Goal: Transaction & Acquisition: Purchase product/service

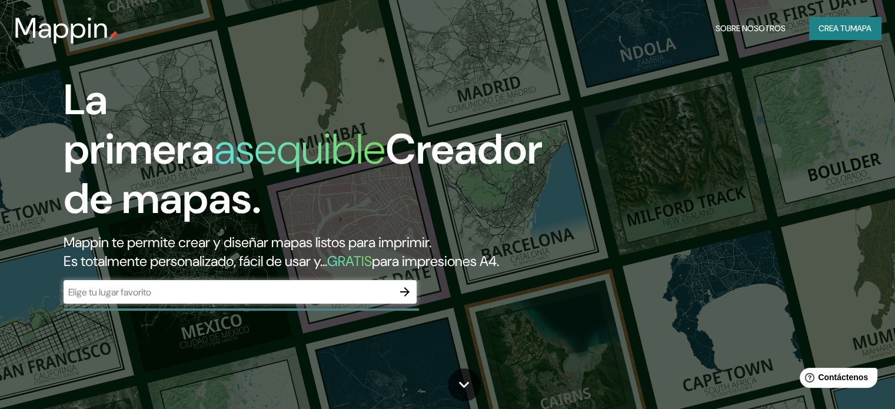
click at [273, 304] on div "​" at bounding box center [240, 292] width 353 height 24
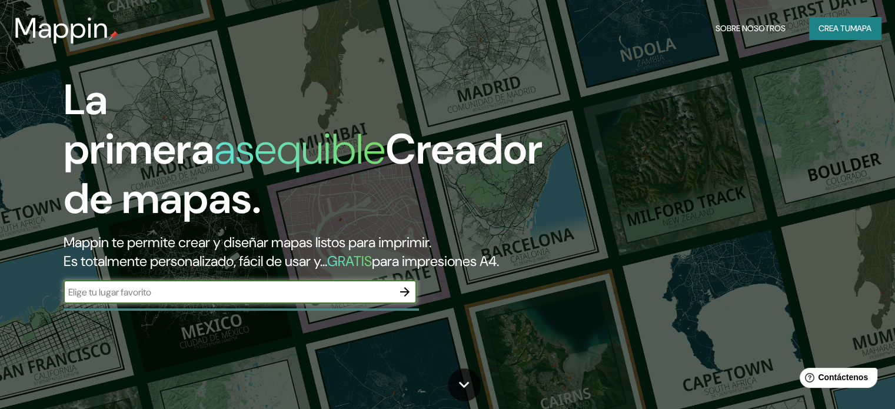
click at [261, 299] on input "text" at bounding box center [229, 292] width 330 height 14
type input "azul"
drag, startPoint x: 92, startPoint y: 308, endPoint x: 59, endPoint y: 320, distance: 35.0
click at [58, 316] on div "La primera asequible Creador de mapas. Mappin te permite crear y diseñar mapas …" at bounding box center [287, 195] width 537 height 240
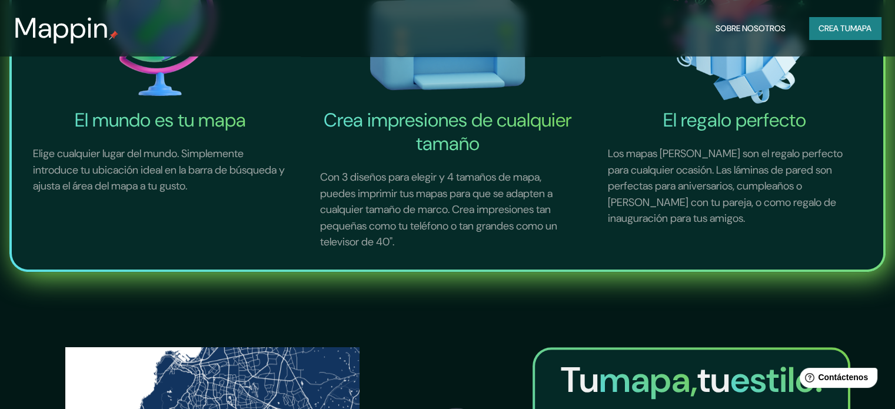
scroll to position [353, 0]
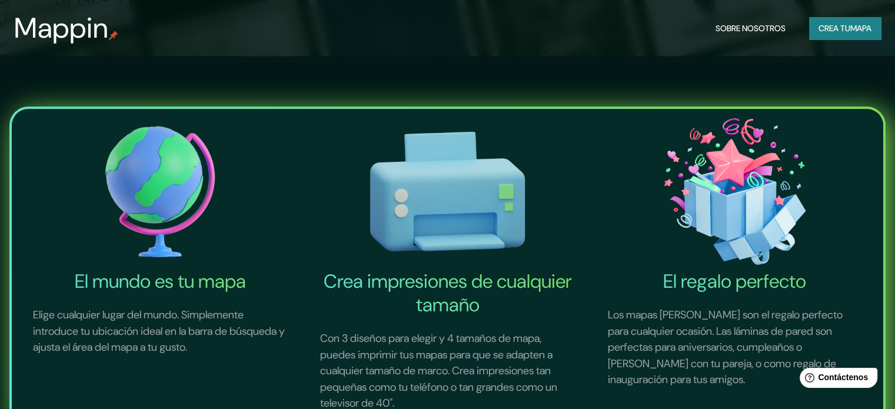
click at [844, 25] on font "Crea tu" at bounding box center [835, 28] width 32 height 11
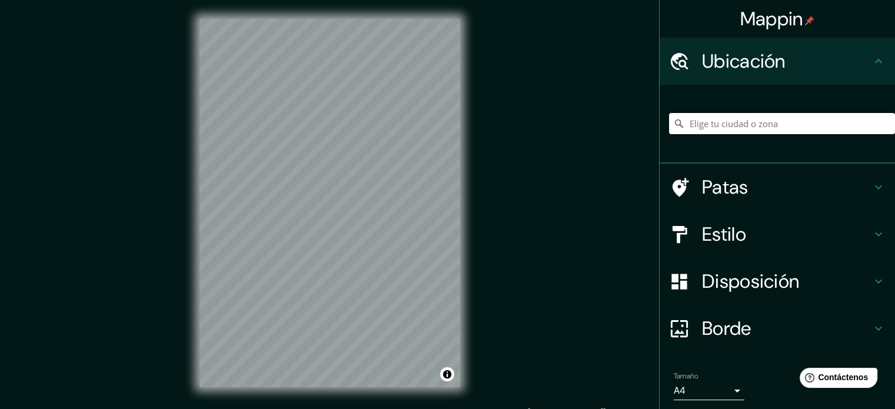
click at [700, 127] on input "Elige tu ciudad o zona" at bounding box center [782, 123] width 226 height 21
click at [725, 124] on input "[GEOGRAPHIC_DATA]" at bounding box center [782, 123] width 226 height 21
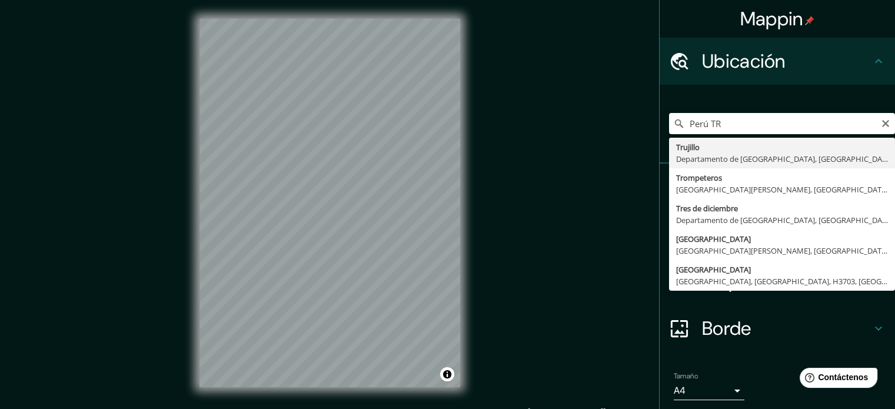
type input "[GEOGRAPHIC_DATA], [GEOGRAPHIC_DATA], [GEOGRAPHIC_DATA]"
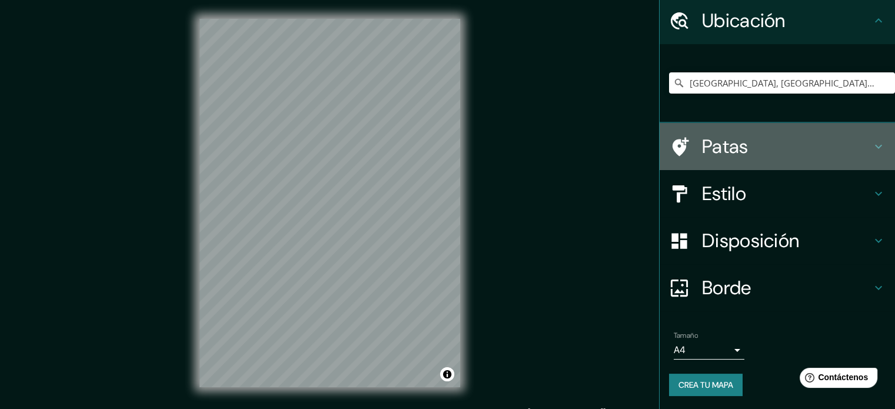
click at [876, 142] on icon at bounding box center [879, 147] width 14 height 14
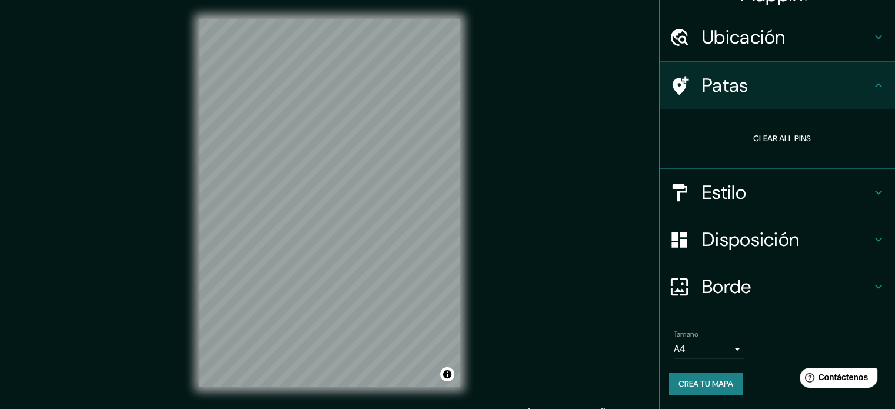
scroll to position [24, 0]
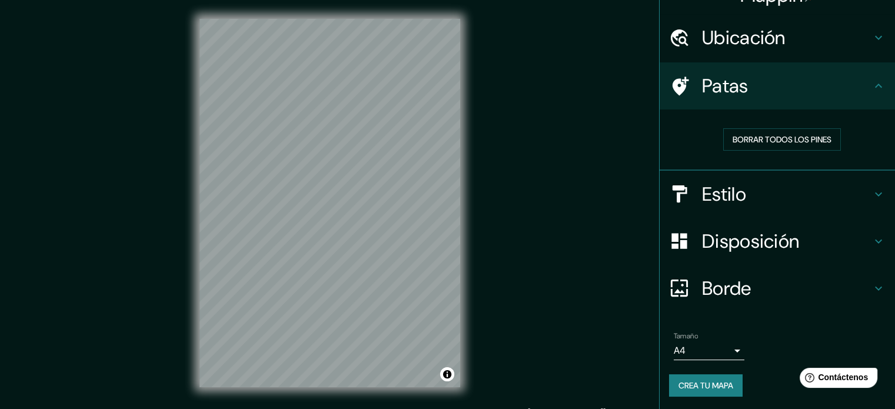
click at [875, 85] on icon at bounding box center [878, 86] width 7 height 4
click at [803, 195] on h4 "Estilo" at bounding box center [787, 194] width 170 height 24
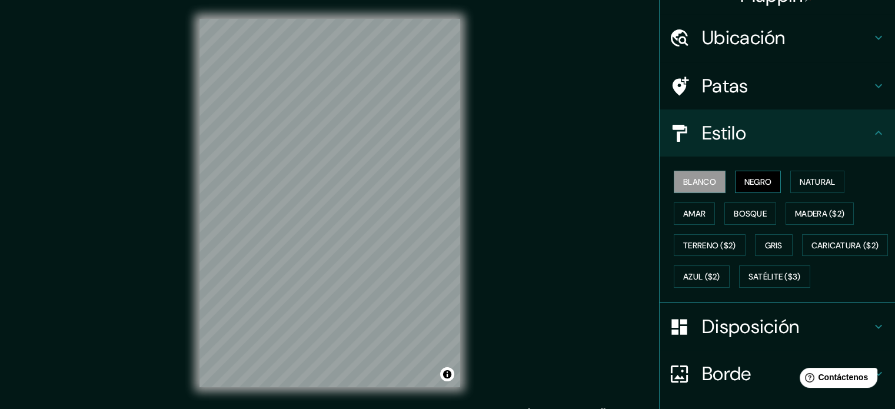
click at [746, 177] on font "Negro" at bounding box center [759, 182] width 28 height 11
click at [745, 214] on font "Bosque" at bounding box center [750, 213] width 33 height 11
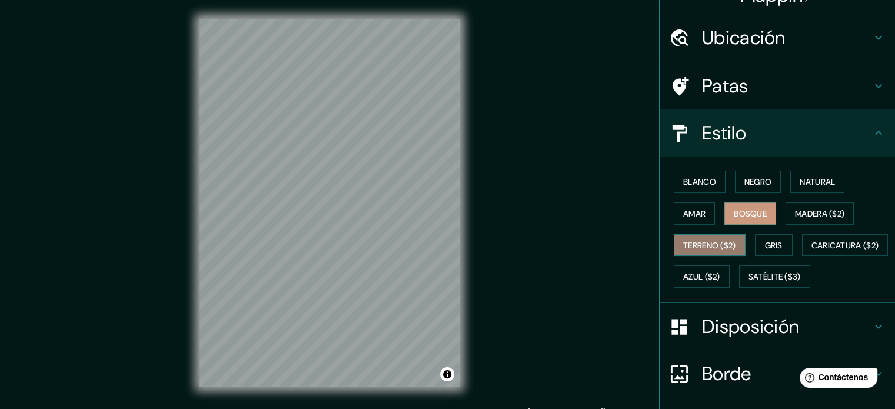
click at [695, 241] on font "Terreno ($2)" at bounding box center [709, 245] width 53 height 11
click at [699, 261] on div "Blanco Negro Natural Amar Bosque Madera ($2) Terreno ($2) Gris Caricatura ($2) …" at bounding box center [782, 229] width 226 height 127
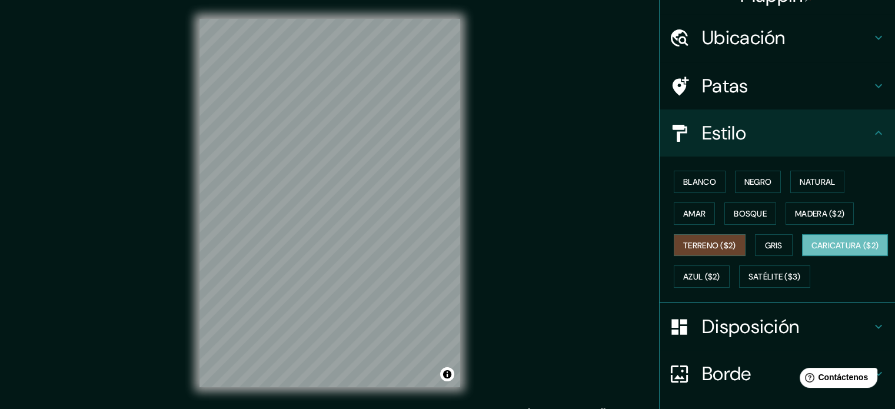
click at [812, 251] on font "Caricatura ($2)" at bounding box center [846, 245] width 68 height 11
click at [749, 283] on font "Satélite ($3)" at bounding box center [775, 277] width 52 height 11
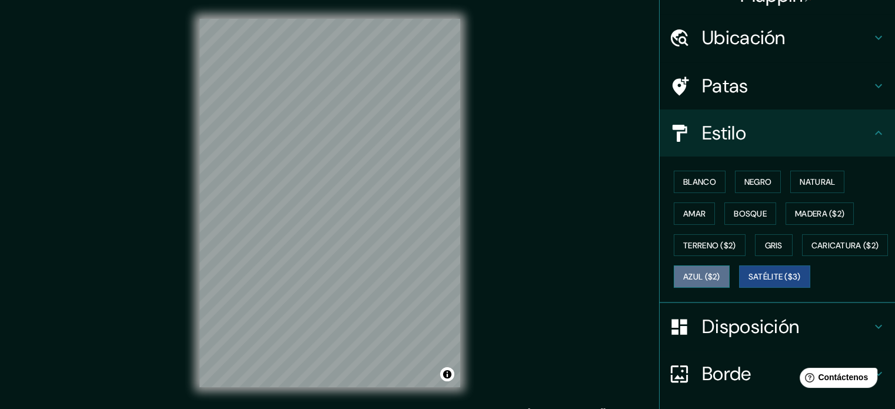
click at [721, 274] on font "Azul ($2)" at bounding box center [701, 277] width 37 height 11
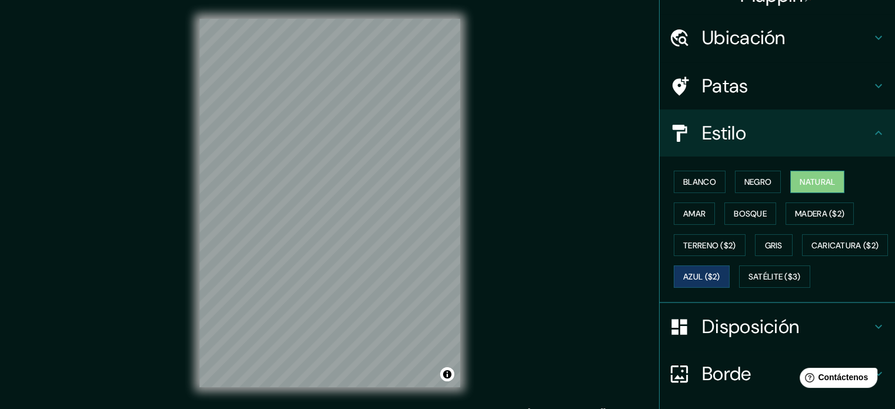
click at [800, 188] on font "Natural" at bounding box center [817, 181] width 35 height 15
click at [752, 219] on font "Bosque" at bounding box center [750, 213] width 33 height 15
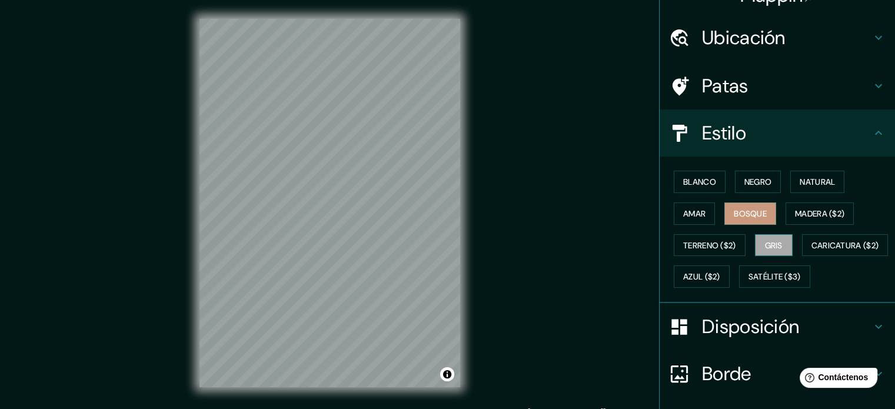
click at [765, 238] on font "Gris" at bounding box center [774, 245] width 18 height 15
click at [739, 288] on button "Satélite ($3)" at bounding box center [774, 276] width 71 height 22
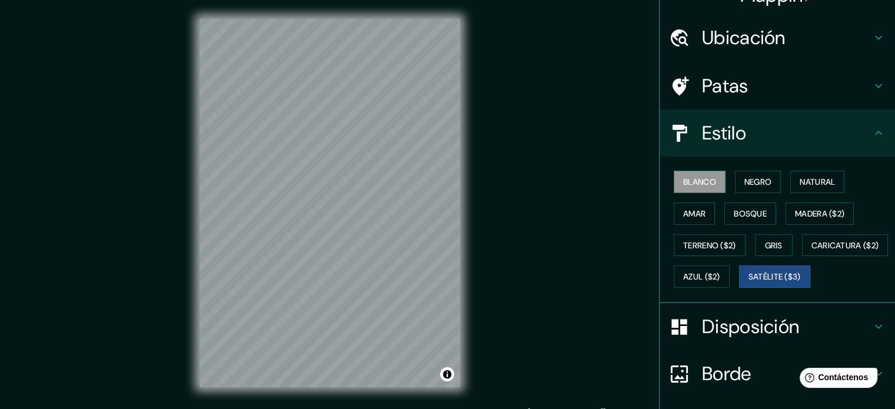
click at [686, 183] on font "Blanco" at bounding box center [699, 182] width 33 height 11
click at [756, 188] on font "Negro" at bounding box center [759, 181] width 28 height 15
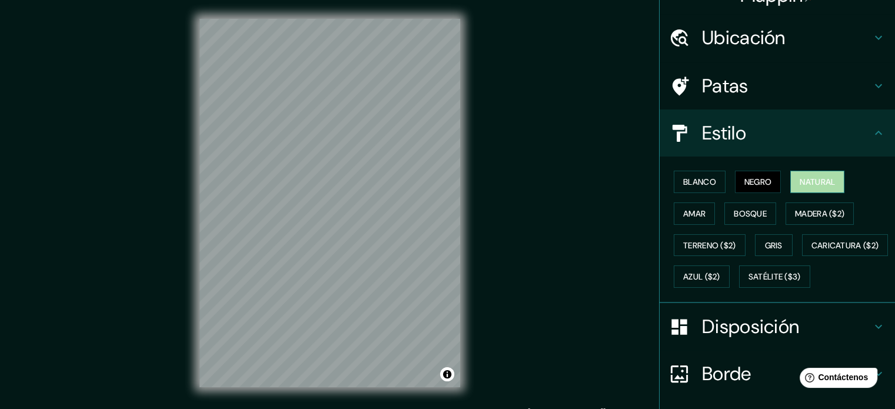
click at [812, 182] on font "Natural" at bounding box center [817, 182] width 35 height 11
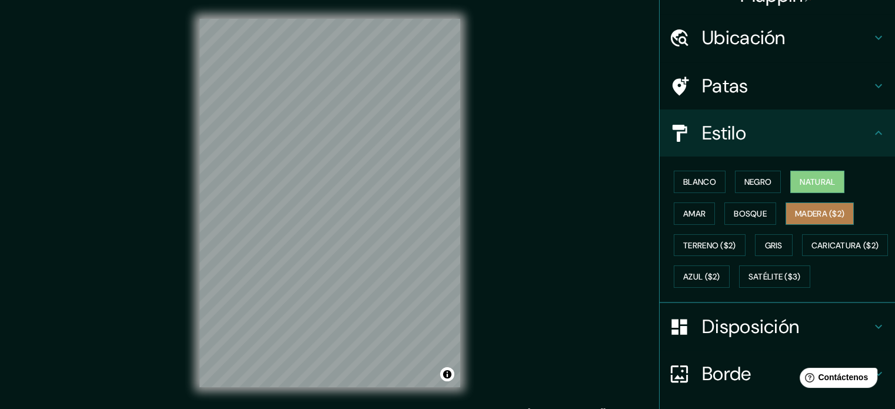
click at [815, 207] on font "Madera ($2)" at bounding box center [819, 213] width 49 height 15
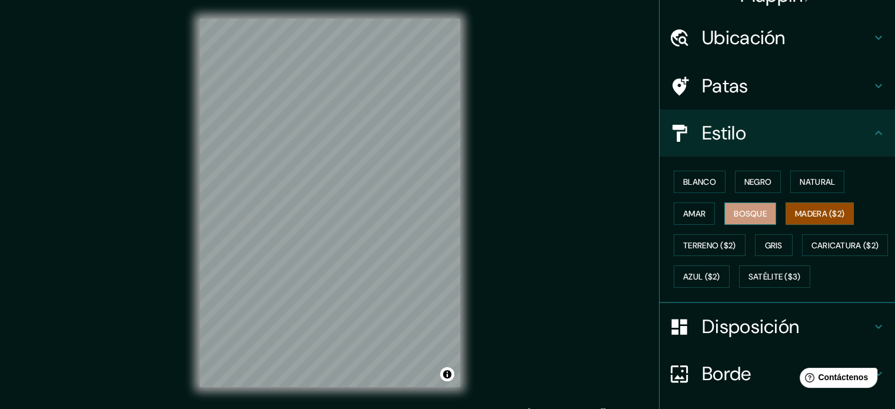
click at [749, 214] on font "Bosque" at bounding box center [750, 213] width 33 height 11
click at [700, 220] on button "Amar" at bounding box center [694, 213] width 41 height 22
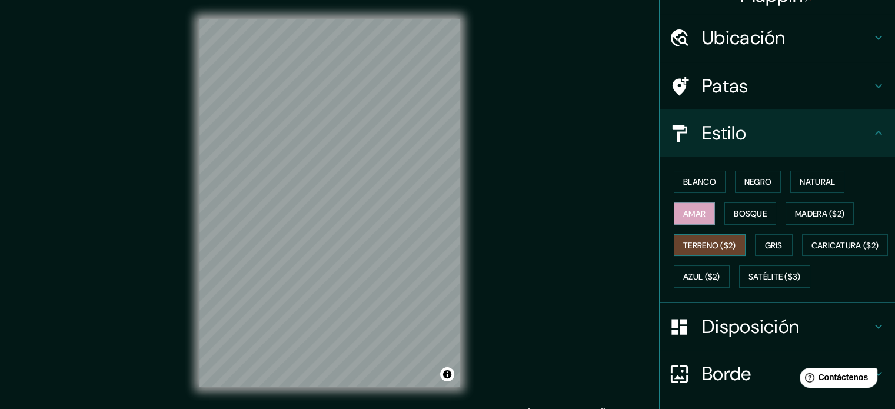
click at [697, 238] on font "Terreno ($2)" at bounding box center [709, 245] width 53 height 15
click at [775, 247] on font "Gris" at bounding box center [774, 245] width 18 height 11
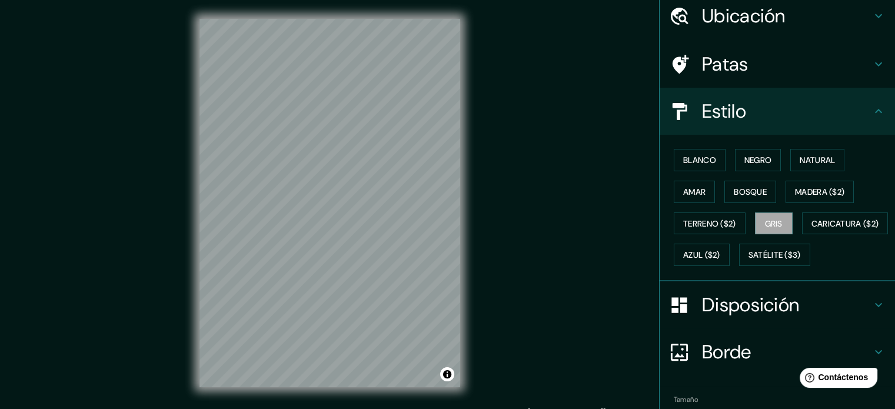
scroll to position [139, 0]
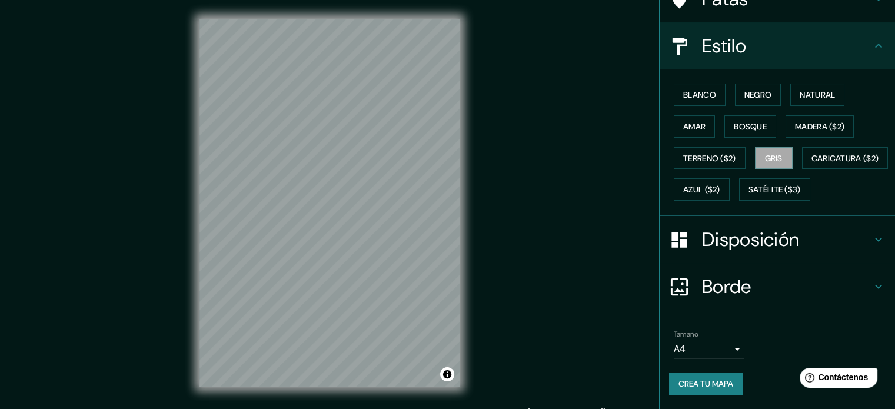
click at [872, 240] on icon at bounding box center [879, 240] width 14 height 14
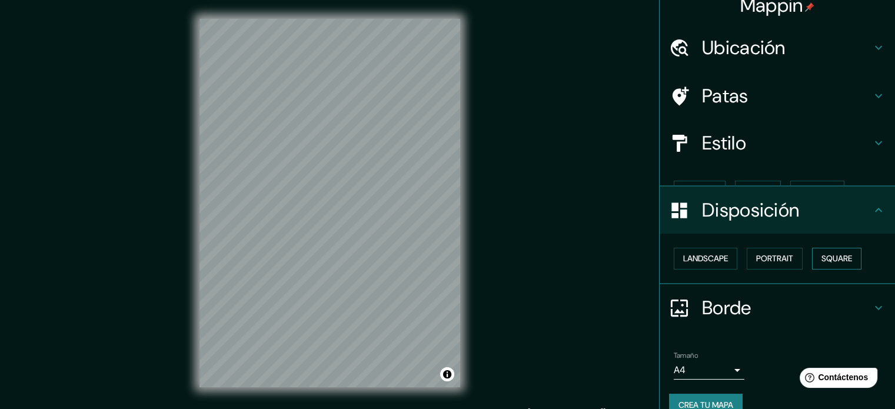
scroll to position [14, 0]
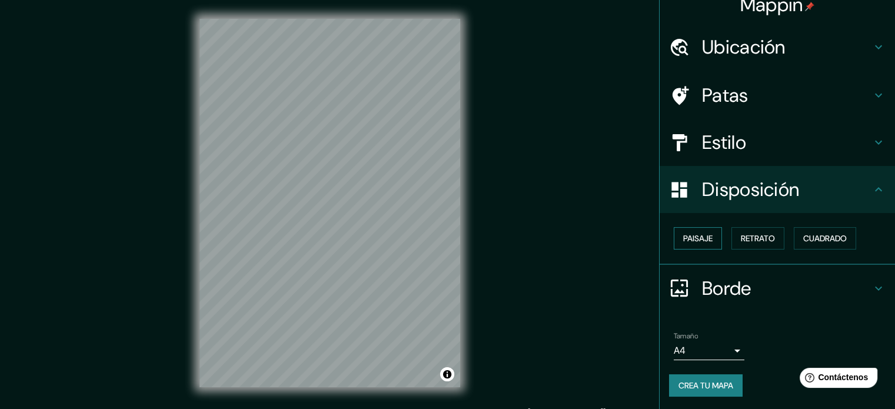
click at [690, 235] on font "Paisaje" at bounding box center [697, 238] width 29 height 11
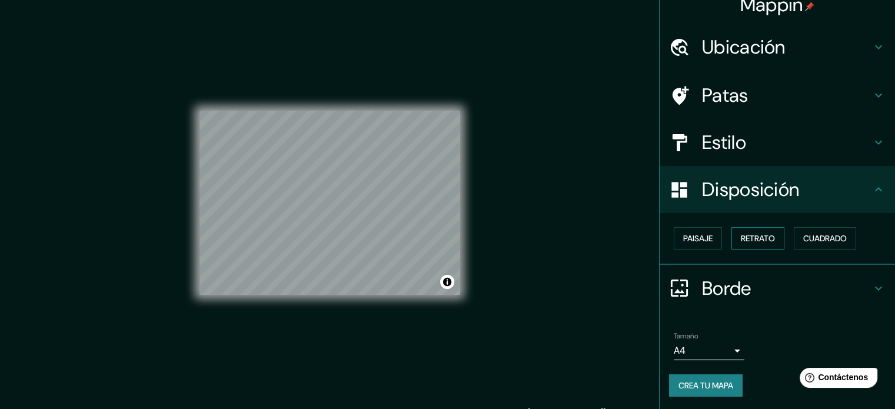
click at [748, 244] on font "Retrato" at bounding box center [758, 238] width 34 height 15
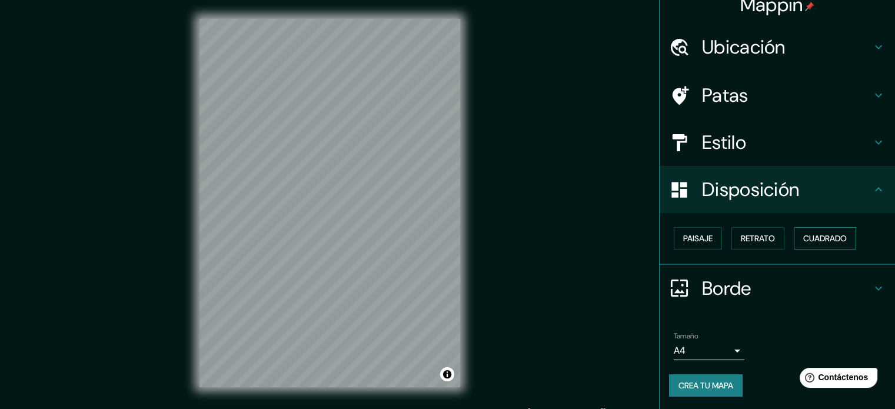
click at [804, 247] on button "Cuadrado" at bounding box center [825, 238] width 62 height 22
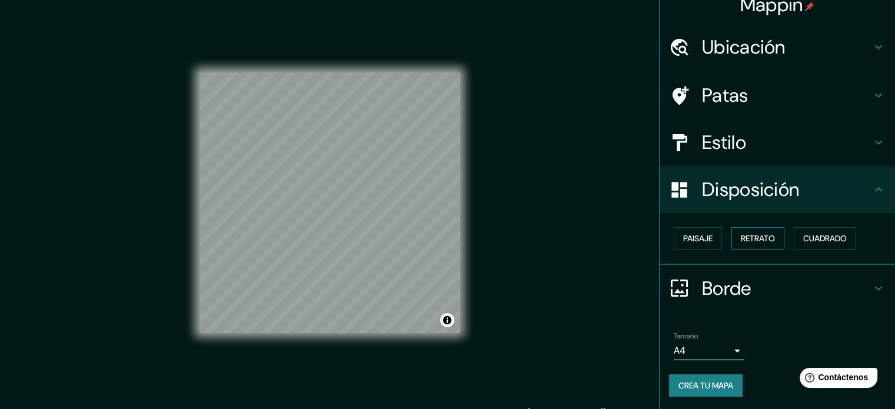
click at [745, 241] on font "Retrato" at bounding box center [758, 238] width 34 height 11
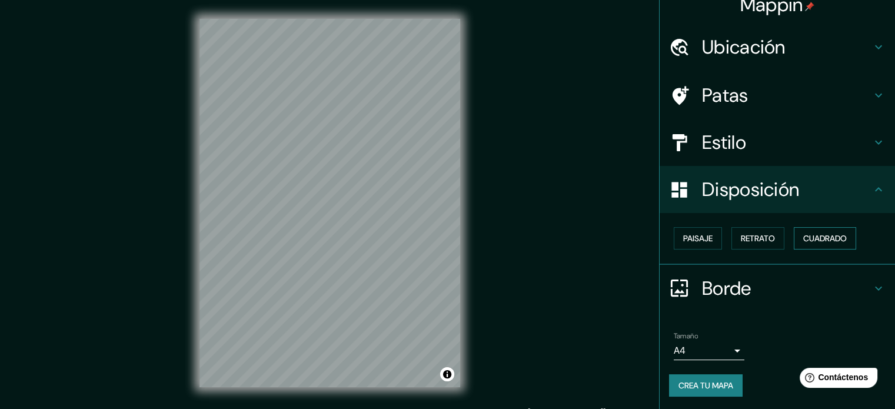
click at [796, 239] on button "Cuadrado" at bounding box center [825, 238] width 62 height 22
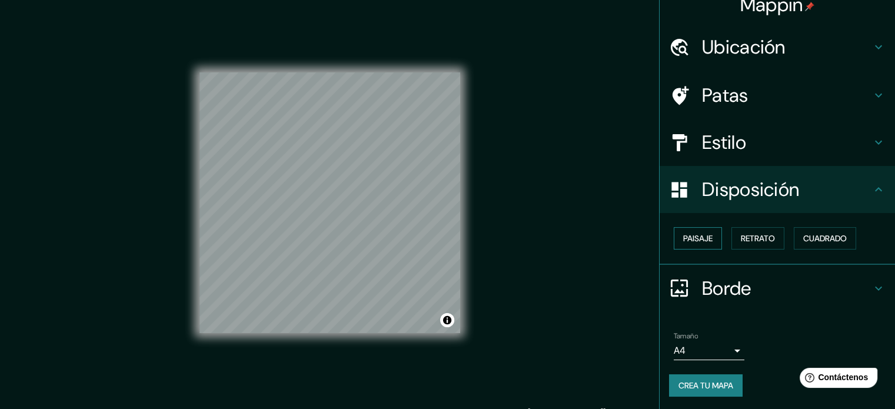
click at [669, 248] on div "Paisaje Retrato Cuadrado" at bounding box center [782, 239] width 226 height 32
click at [683, 242] on font "Paisaje" at bounding box center [697, 238] width 29 height 11
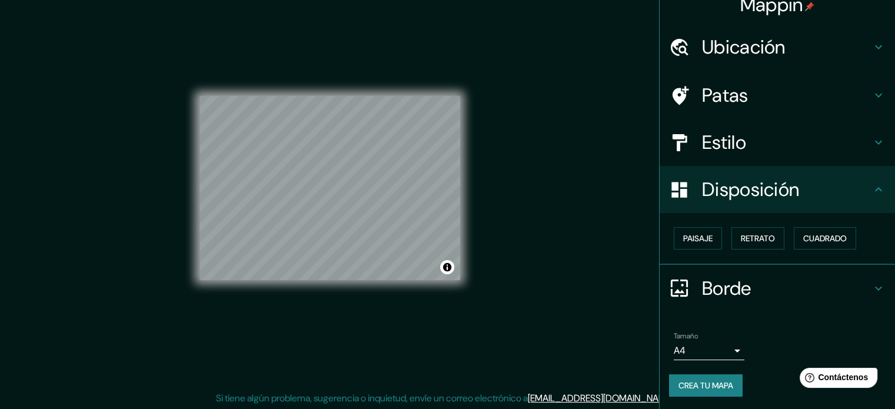
scroll to position [15, 0]
click at [872, 189] on icon at bounding box center [879, 189] width 14 height 14
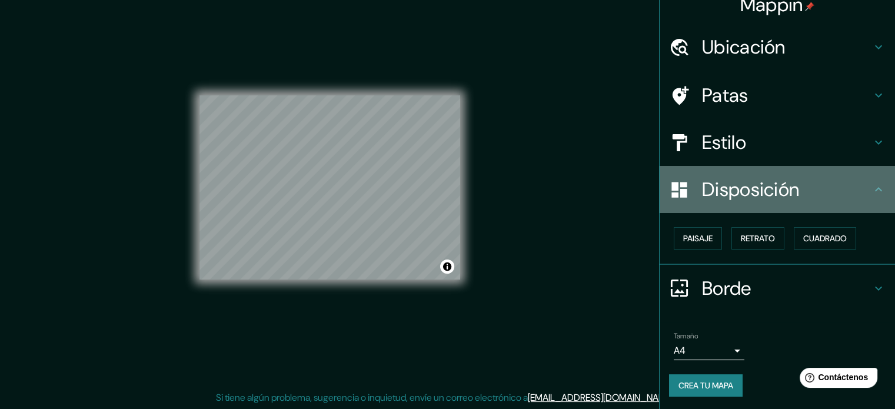
click at [874, 194] on icon at bounding box center [879, 189] width 14 height 14
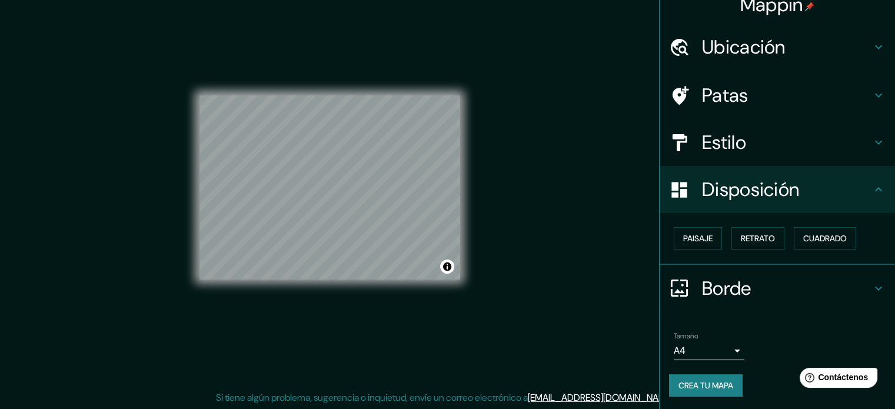
click at [872, 188] on icon at bounding box center [879, 189] width 14 height 14
click at [872, 186] on icon at bounding box center [879, 189] width 14 height 14
click at [872, 290] on icon at bounding box center [879, 288] width 14 height 14
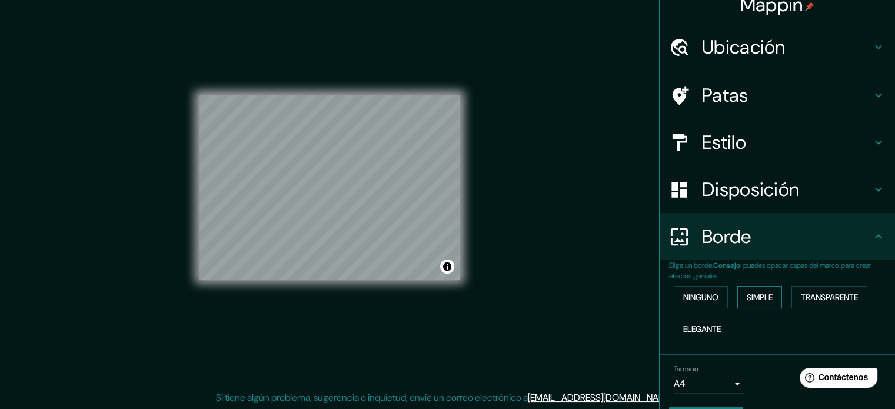
click at [753, 296] on font "Simple" at bounding box center [760, 297] width 26 height 11
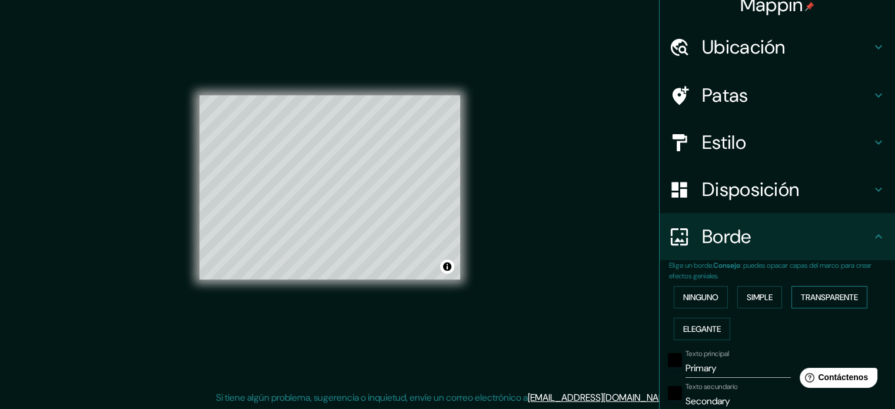
click at [808, 301] on font "Transparente" at bounding box center [829, 297] width 57 height 11
click at [693, 334] on font "Elegante" at bounding box center [702, 328] width 38 height 15
click at [872, 235] on icon at bounding box center [879, 237] width 14 height 14
click at [698, 290] on font "Ninguno" at bounding box center [700, 297] width 35 height 15
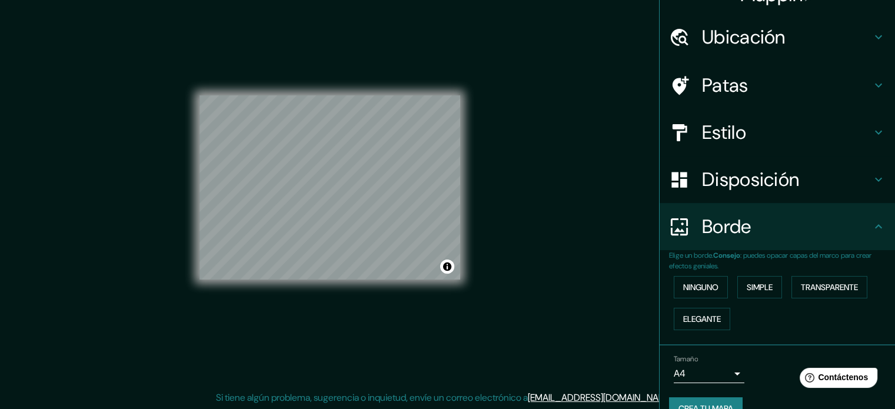
scroll to position [47, 0]
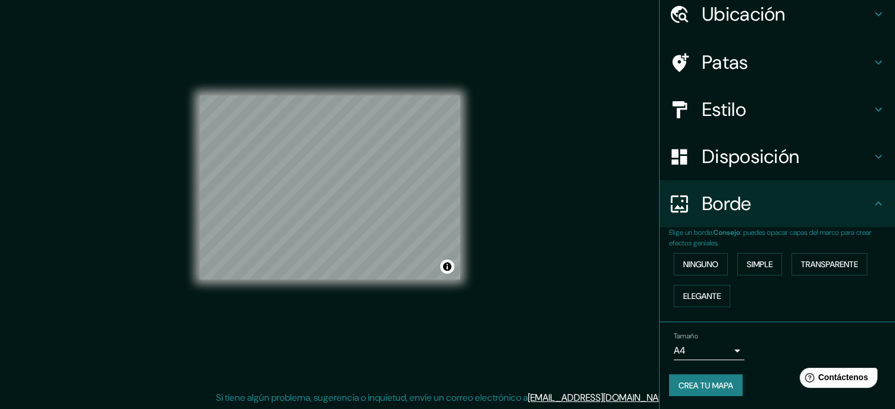
click at [872, 205] on icon at bounding box center [879, 204] width 14 height 14
click at [727, 352] on body "Mappin Ubicación [GEOGRAPHIC_DATA], [GEOGRAPHIC_DATA], [GEOGRAPHIC_DATA] Patas …" at bounding box center [447, 189] width 895 height 409
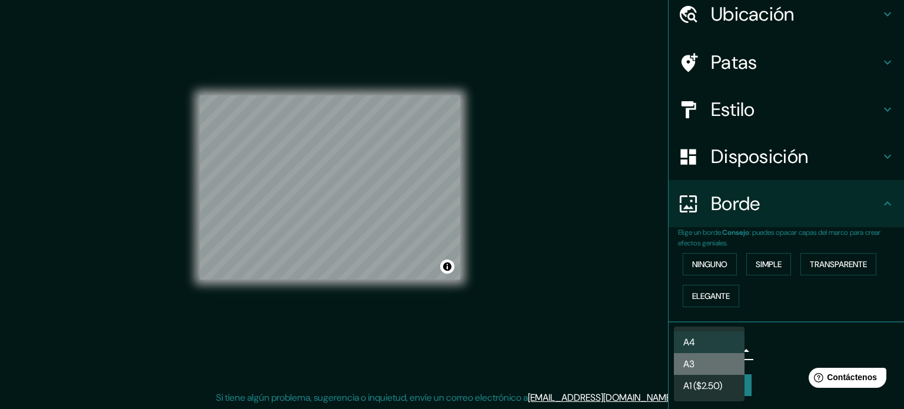
click at [699, 368] on li "A3" at bounding box center [709, 364] width 71 height 22
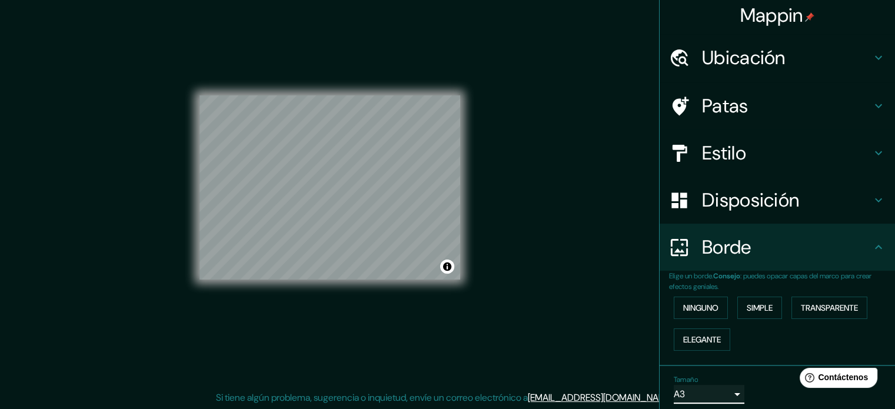
scroll to position [0, 0]
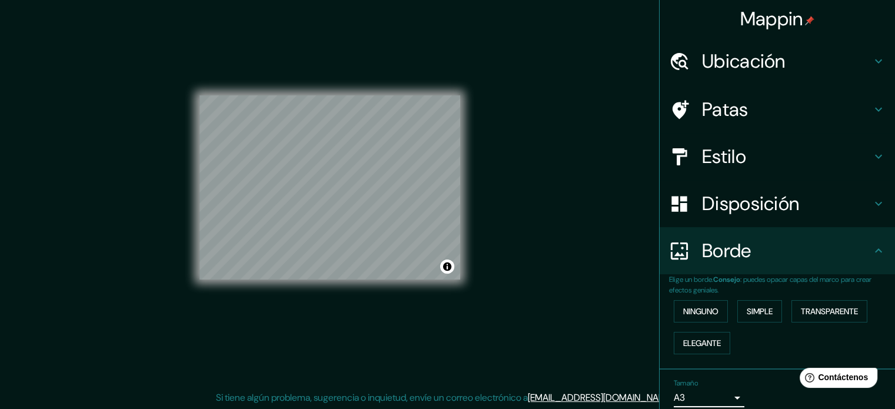
click at [851, 57] on h4 "Ubicación" at bounding box center [787, 61] width 170 height 24
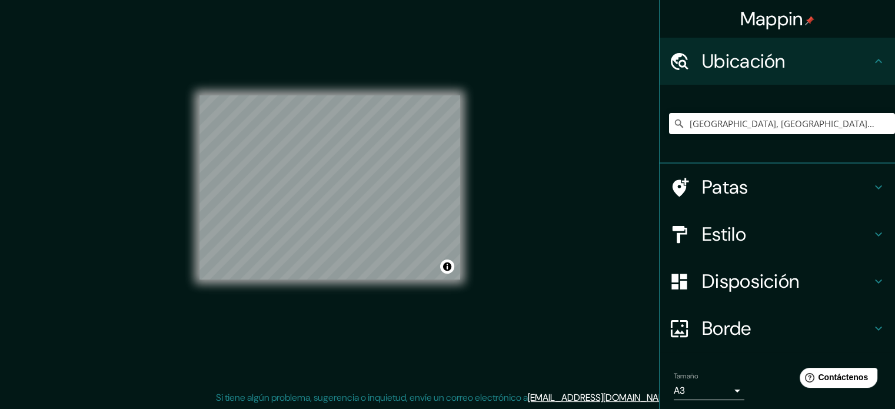
click at [758, 193] on h4 "Patas" at bounding box center [787, 187] width 170 height 24
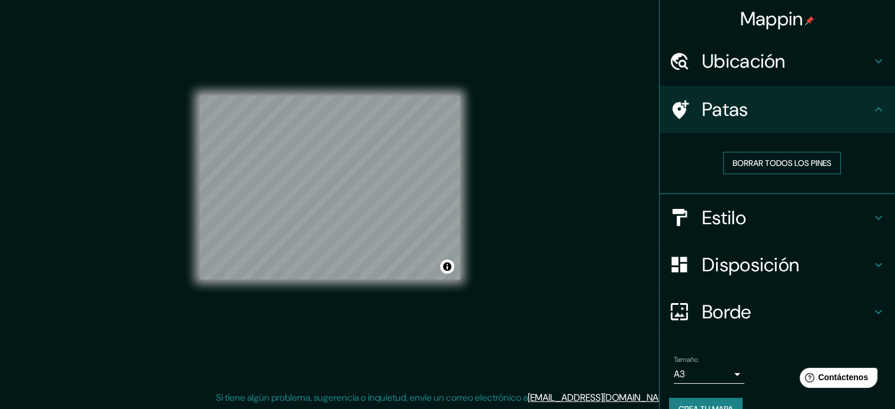
click at [799, 163] on font "Borrar todos los pines" at bounding box center [782, 163] width 99 height 11
click at [744, 164] on font "Borrar todos los pines" at bounding box center [782, 163] width 99 height 11
click at [811, 224] on h4 "Estilo" at bounding box center [787, 218] width 170 height 24
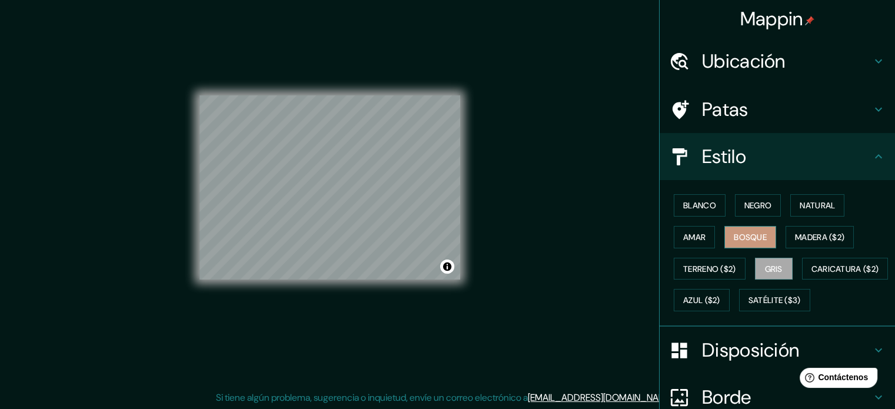
click at [749, 244] on button "Bosque" at bounding box center [751, 237] width 52 height 22
click at [802, 238] on font "Madera ($2)" at bounding box center [819, 237] width 49 height 11
drag, startPoint x: 766, startPoint y: 240, endPoint x: 762, endPoint y: 247, distance: 8.0
click at [767, 241] on button "Bosque" at bounding box center [751, 237] width 52 height 22
click at [765, 264] on font "Gris" at bounding box center [774, 269] width 18 height 11
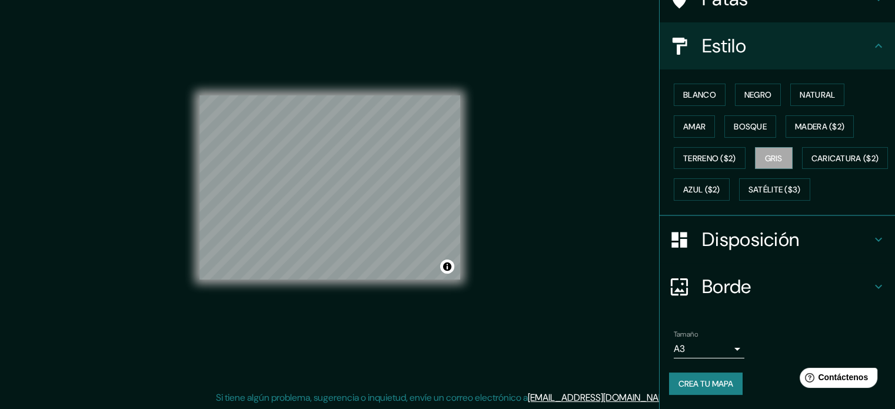
scroll to position [139, 0]
click at [700, 384] on font "Crea tu mapa" at bounding box center [706, 384] width 55 height 11
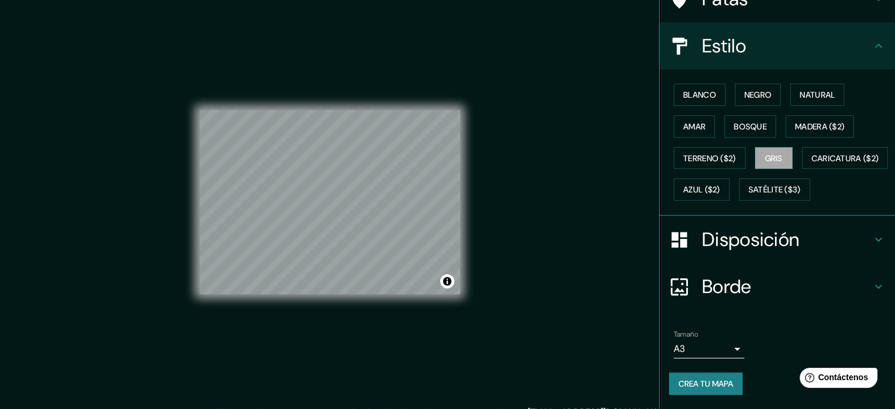
scroll to position [0, 0]
click at [716, 386] on font "Crea tu mapa" at bounding box center [706, 384] width 55 height 11
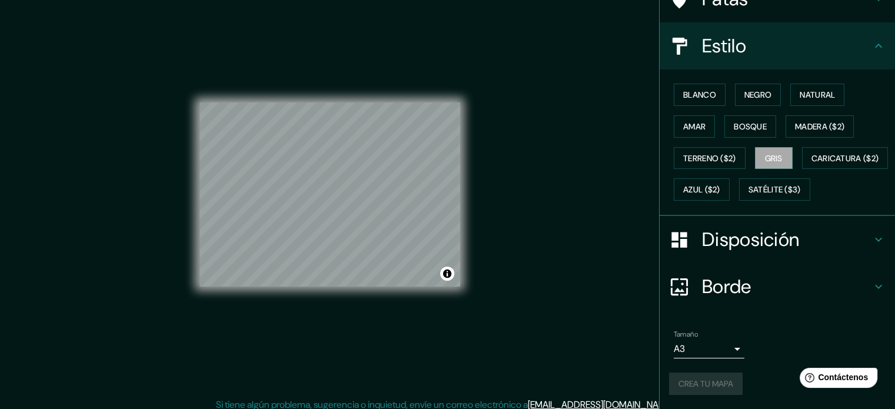
scroll to position [15, 0]
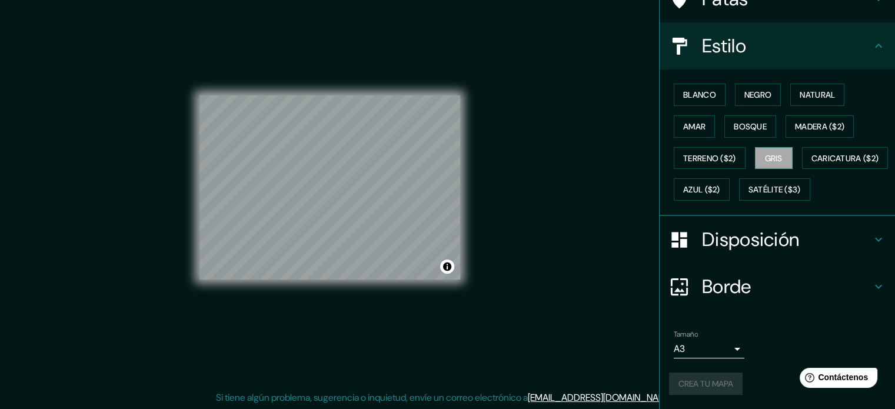
click at [699, 348] on body "Mappin Ubicación [GEOGRAPHIC_DATA], [GEOGRAPHIC_DATA], [GEOGRAPHIC_DATA] Patas …" at bounding box center [447, 189] width 895 height 409
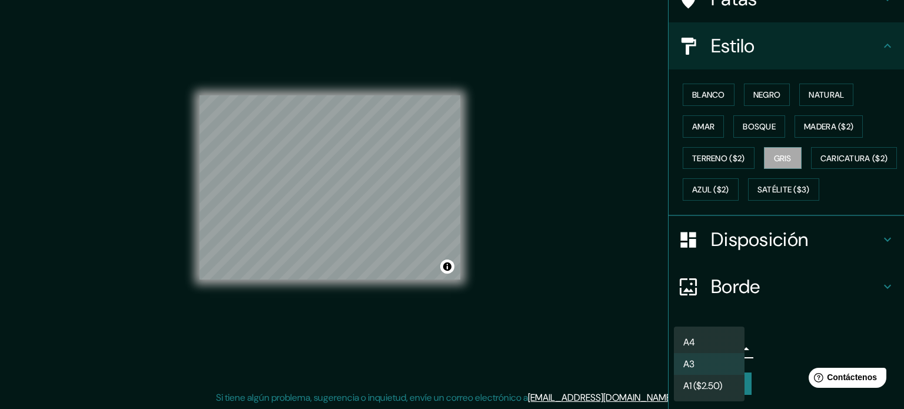
click at [718, 343] on li "A4" at bounding box center [709, 342] width 71 height 22
type input "single"
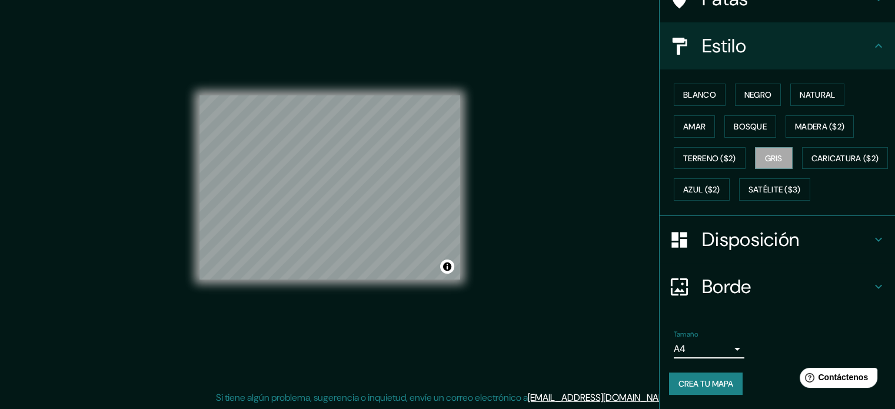
click at [706, 383] on font "Crea tu mapa" at bounding box center [706, 384] width 55 height 11
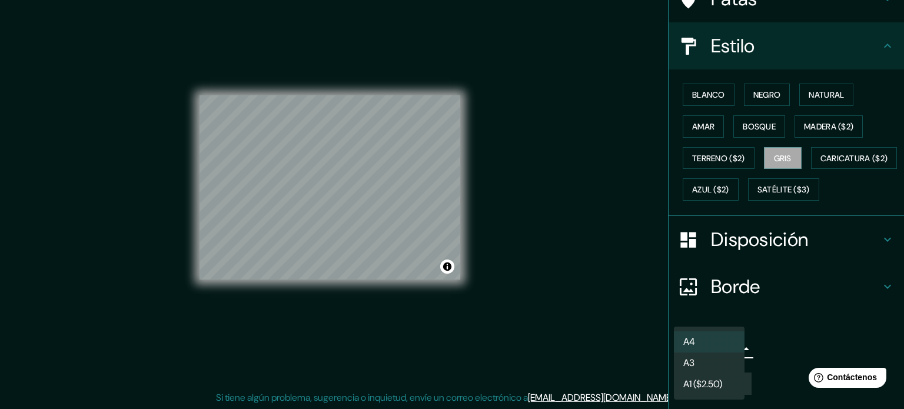
click at [732, 351] on body "Mappin Ubicación [GEOGRAPHIC_DATA], [GEOGRAPHIC_DATA], [GEOGRAPHIC_DATA] Patas …" at bounding box center [452, 189] width 904 height 409
click at [792, 336] on div at bounding box center [452, 204] width 904 height 409
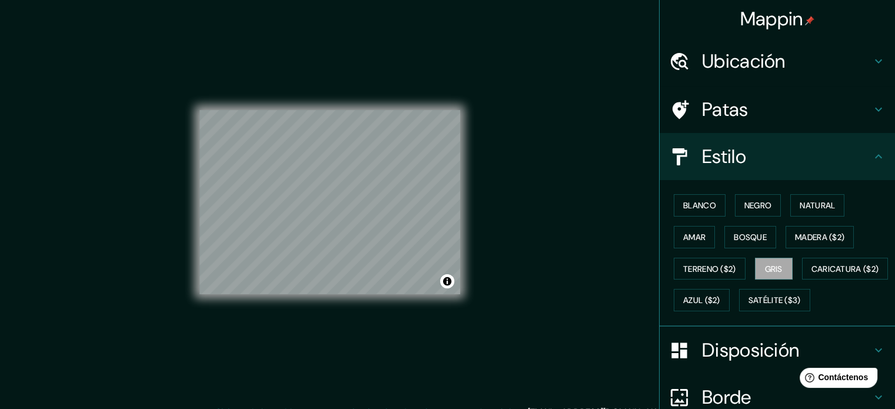
scroll to position [0, 0]
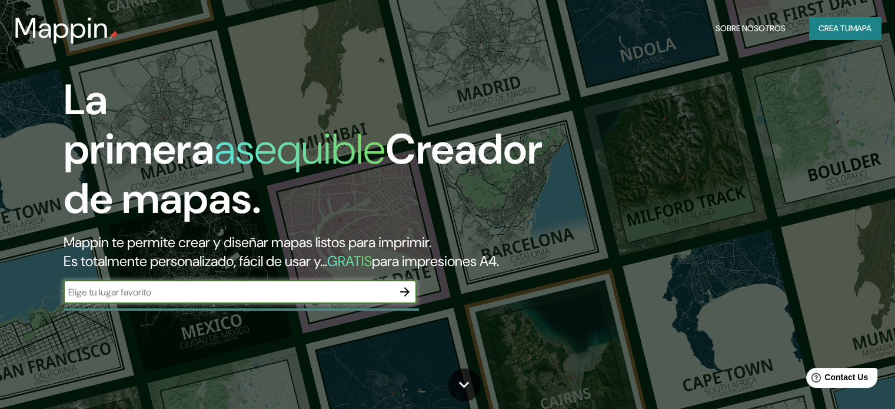
click at [98, 299] on input "text" at bounding box center [229, 292] width 330 height 14
type input "PERÚ"
click at [403, 297] on icon "button" at bounding box center [404, 291] width 9 height 9
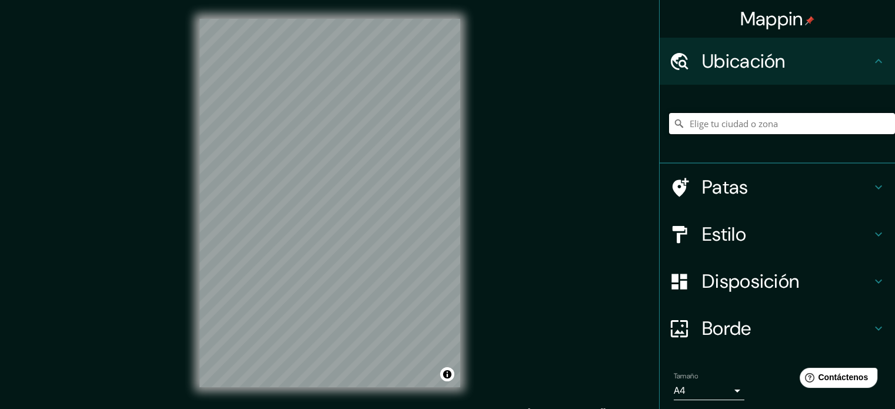
click at [712, 119] on input "Elige tu ciudad o zona" at bounding box center [782, 123] width 226 height 21
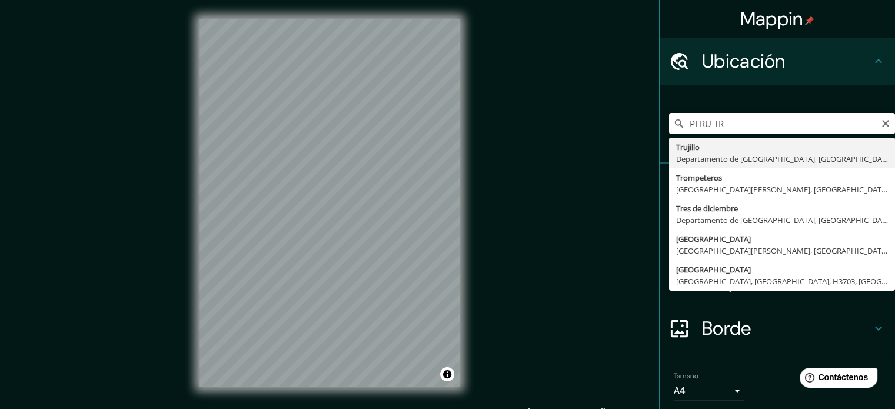
type input "[GEOGRAPHIC_DATA], [GEOGRAPHIC_DATA], [GEOGRAPHIC_DATA]"
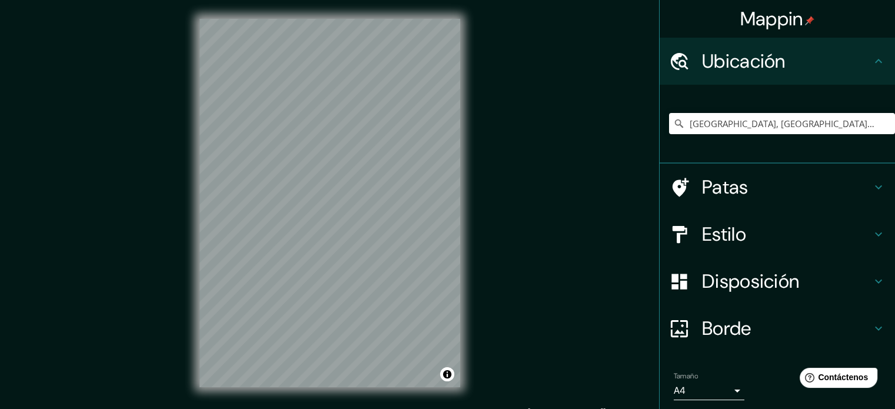
click at [874, 236] on icon at bounding box center [879, 234] width 14 height 14
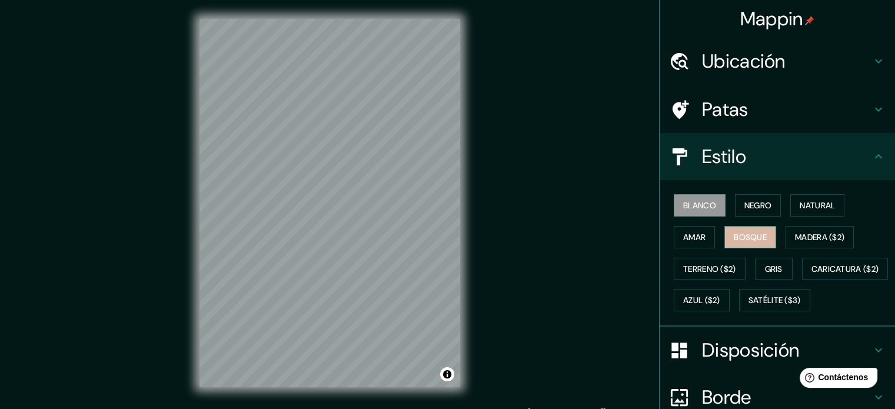
click at [753, 232] on font "Bosque" at bounding box center [750, 237] width 33 height 11
click at [777, 261] on font "Gris" at bounding box center [774, 268] width 18 height 15
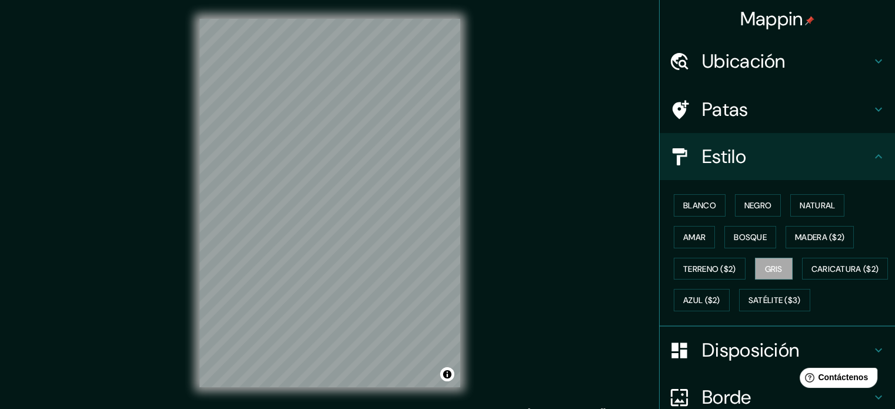
click at [694, 249] on div "Blanco Negro Natural Amar Bosque Madera ($2) Terreno ($2) Gris Caricatura ($2) …" at bounding box center [782, 253] width 226 height 127
click at [679, 227] on button "Amar" at bounding box center [694, 237] width 41 height 22
click at [814, 236] on font "Madera ($2)" at bounding box center [819, 237] width 49 height 11
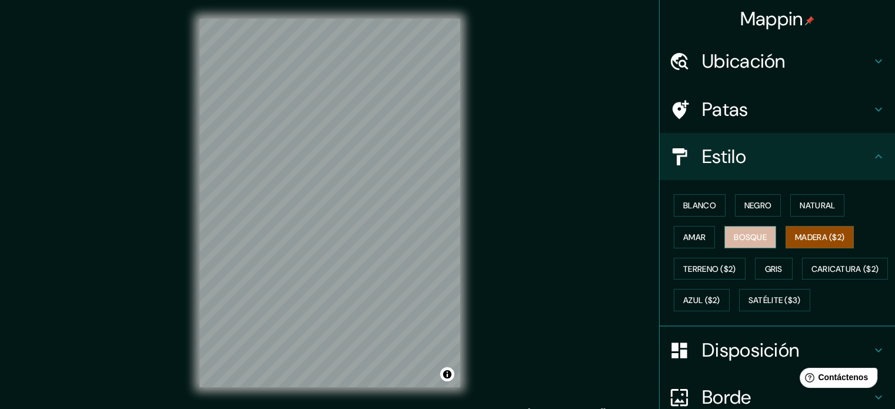
click at [743, 226] on button "Bosque" at bounding box center [751, 237] width 52 height 22
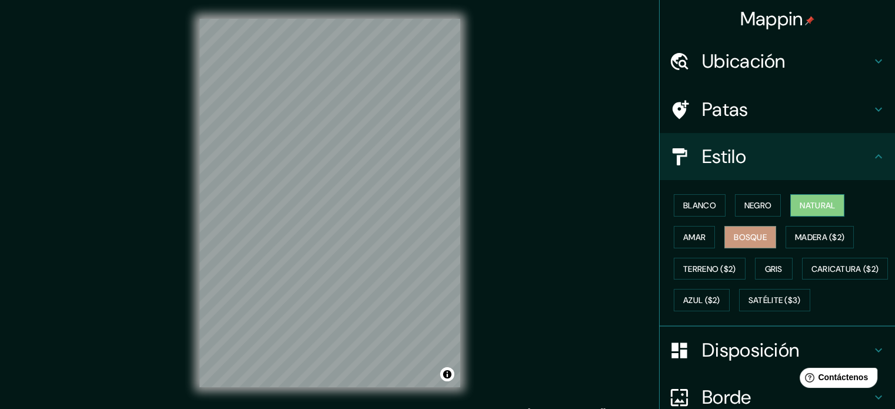
click at [800, 198] on font "Natural" at bounding box center [817, 205] width 35 height 15
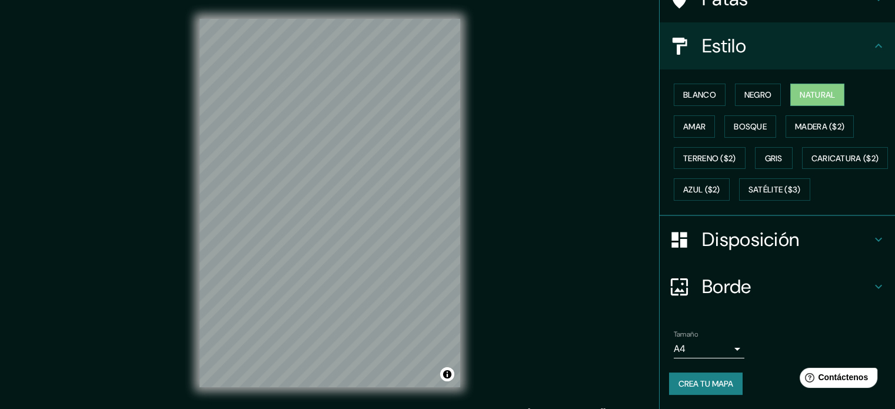
scroll to position [139, 0]
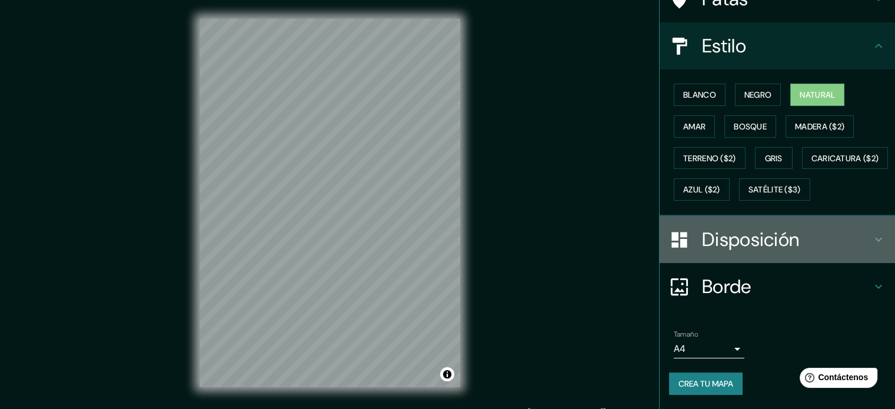
click at [872, 235] on icon at bounding box center [879, 240] width 14 height 14
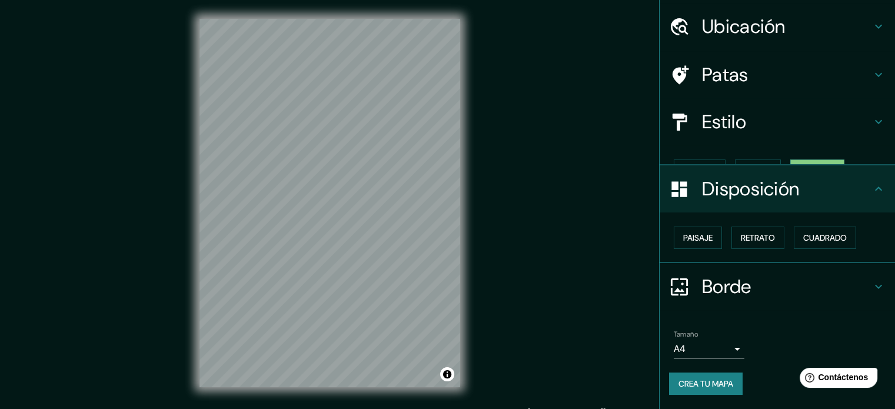
scroll to position [14, 0]
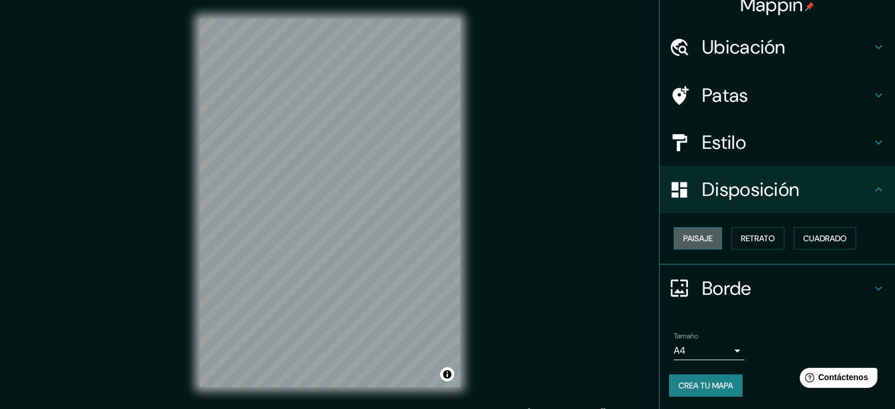
click at [704, 234] on font "Paisaje" at bounding box center [697, 238] width 29 height 11
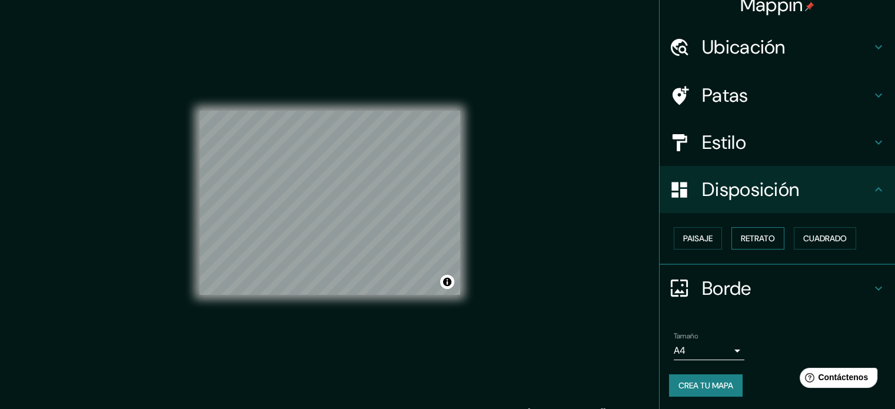
click at [741, 233] on font "Retrato" at bounding box center [758, 238] width 34 height 11
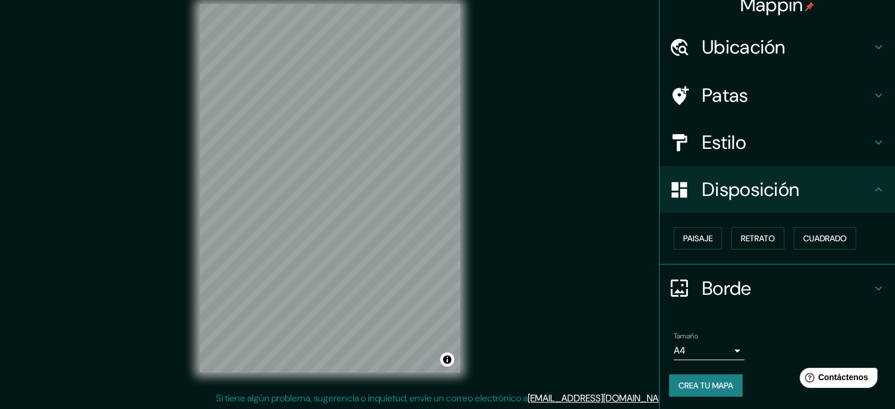
scroll to position [15, 0]
click at [709, 393] on button "Crea tu mapa" at bounding box center [706, 385] width 74 height 22
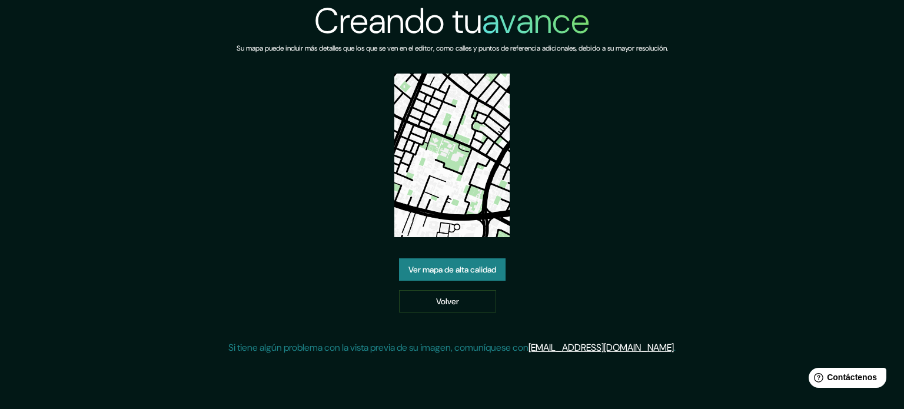
click at [469, 276] on font "Ver mapa de alta calidad" at bounding box center [453, 269] width 88 height 15
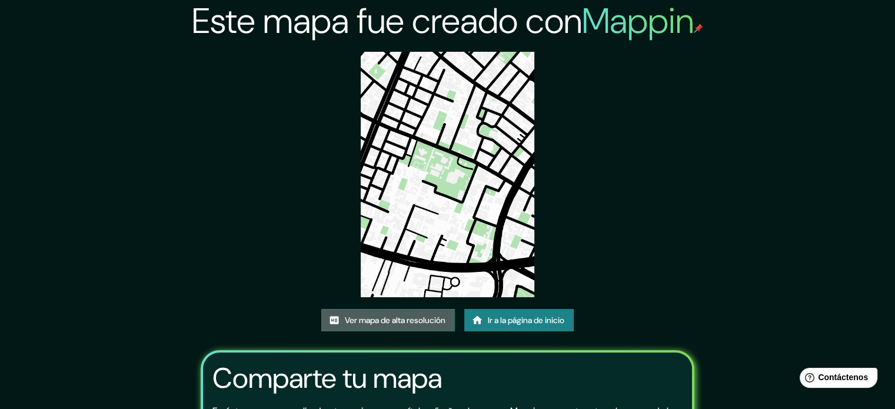
click at [403, 317] on font "Ver mapa de alta resolución" at bounding box center [395, 320] width 101 height 11
